Goal: Task Accomplishment & Management: Use online tool/utility

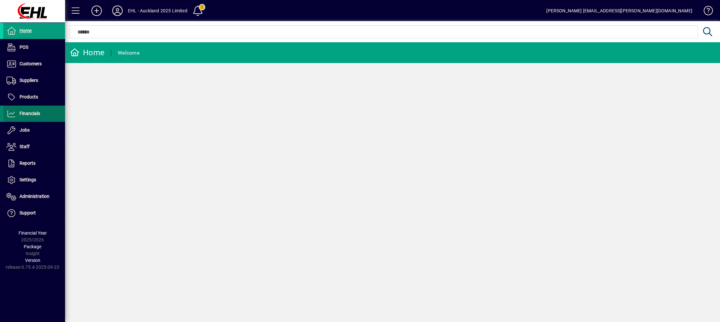
click at [35, 113] on span "Financials" at bounding box center [30, 113] width 20 height 5
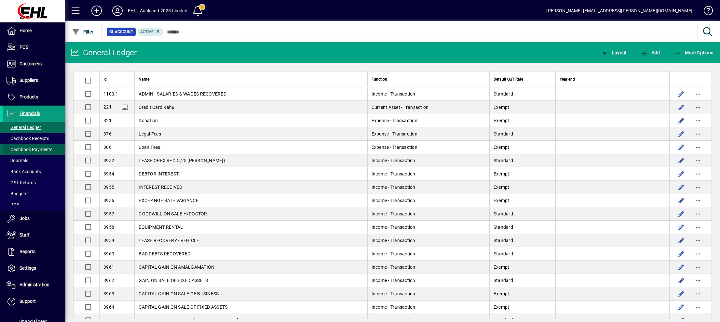
click at [41, 147] on span "Cashbook Payments" at bounding box center [30, 149] width 46 height 5
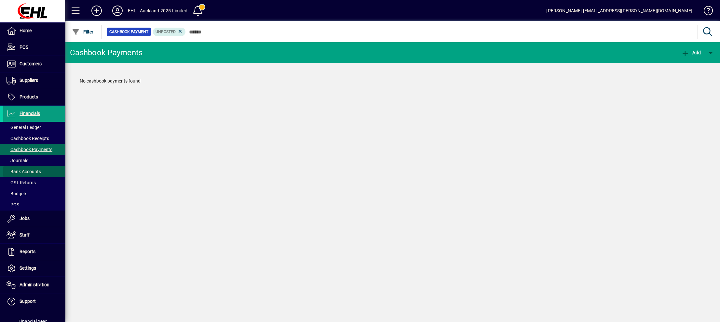
click at [35, 171] on span "Bank Accounts" at bounding box center [24, 171] width 34 height 5
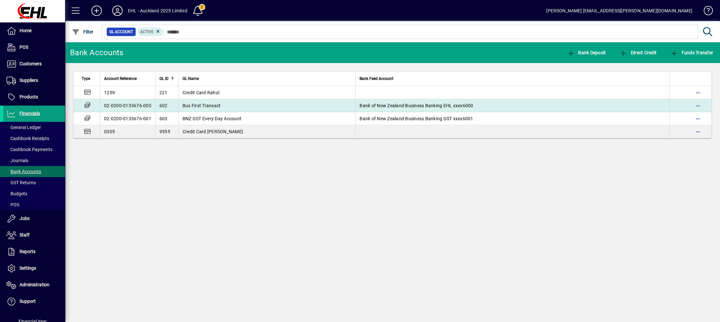
click at [184, 103] on span "Bus First Transact" at bounding box center [202, 105] width 38 height 5
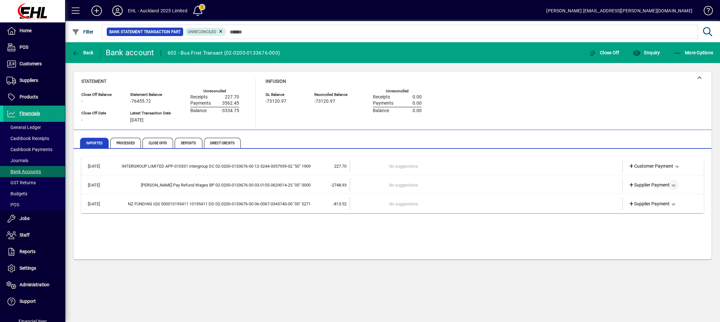
click at [674, 184] on span "button" at bounding box center [674, 185] width 16 height 16
click at [453, 186] on div at bounding box center [360, 161] width 720 height 322
click at [675, 184] on span "button" at bounding box center [674, 185] width 16 height 16
click at [24, 267] on div at bounding box center [360, 161] width 720 height 322
click at [25, 266] on span "Settings" at bounding box center [28, 268] width 17 height 5
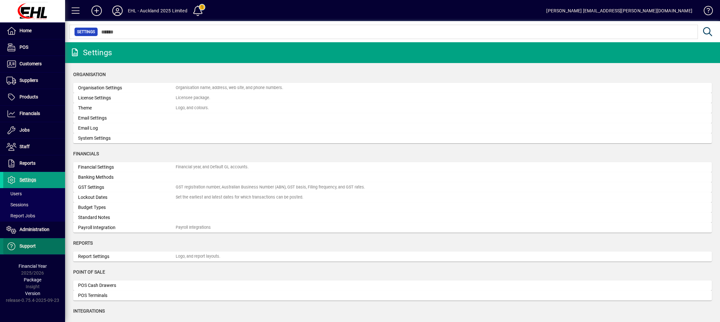
click at [26, 247] on span "Support" at bounding box center [28, 246] width 16 height 5
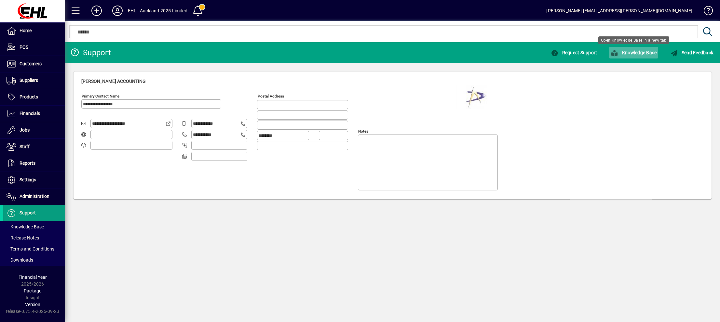
click at [630, 49] on span "button" at bounding box center [633, 53] width 49 height 16
click at [118, 12] on icon at bounding box center [117, 11] width 13 height 10
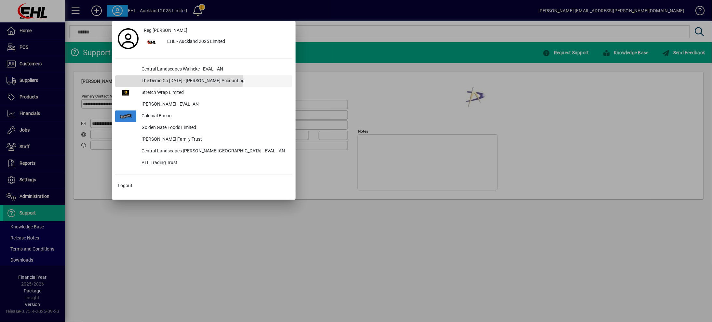
click at [144, 78] on div "The Demo Co [DATE] - [PERSON_NAME] Accounting" at bounding box center [214, 81] width 156 height 12
